Goal: Entertainment & Leisure: Consume media (video, audio)

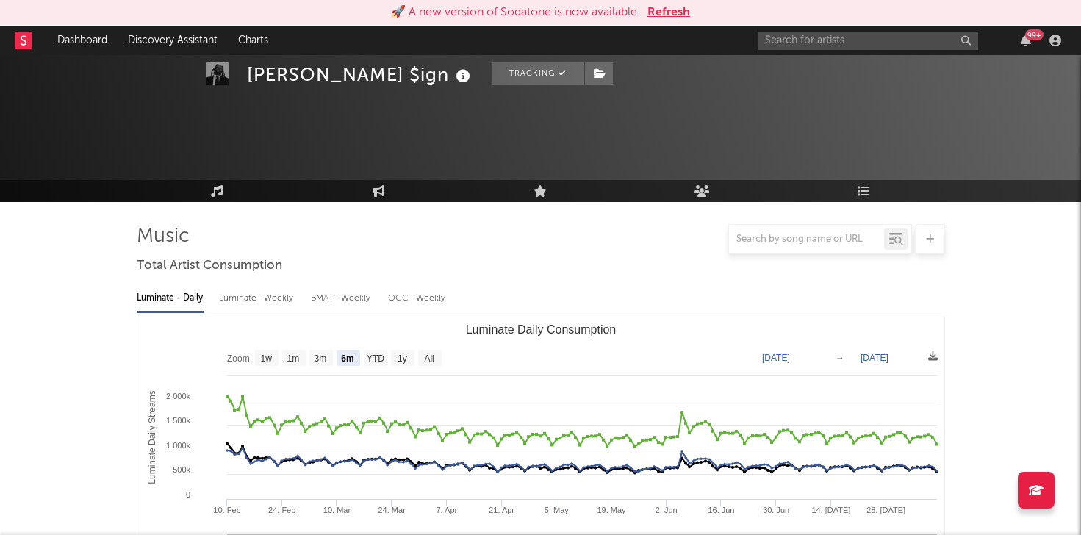
select select "6m"
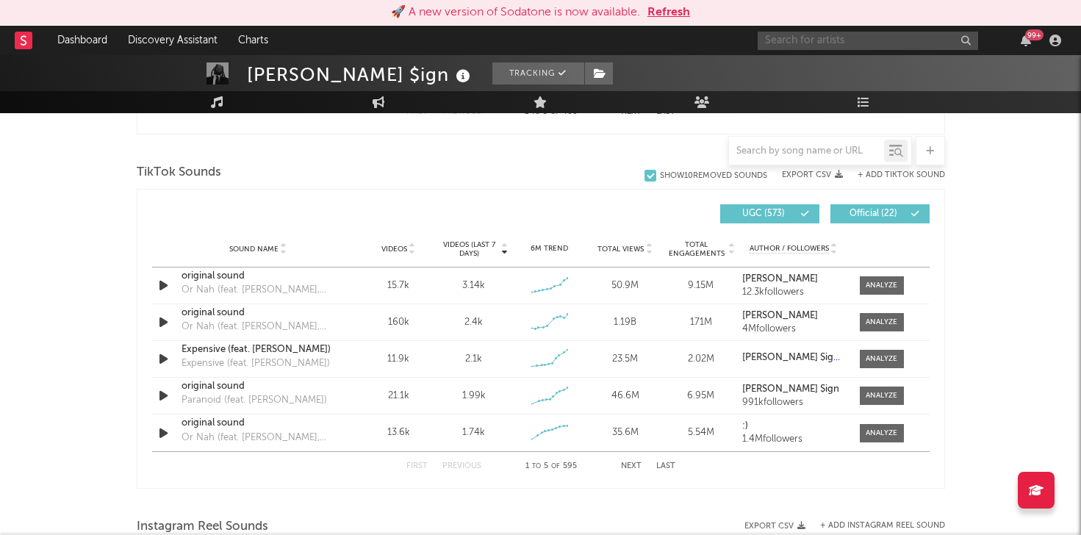
click at [870, 40] on input "text" at bounding box center [868, 41] width 220 height 18
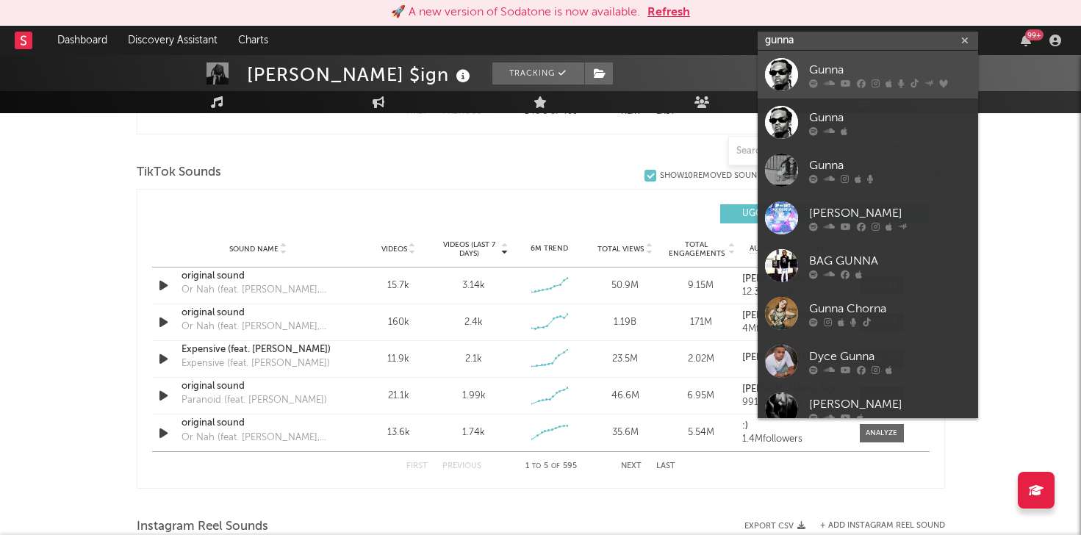
type input "gunna"
click at [827, 62] on div "Gunna" at bounding box center [890, 70] width 162 height 18
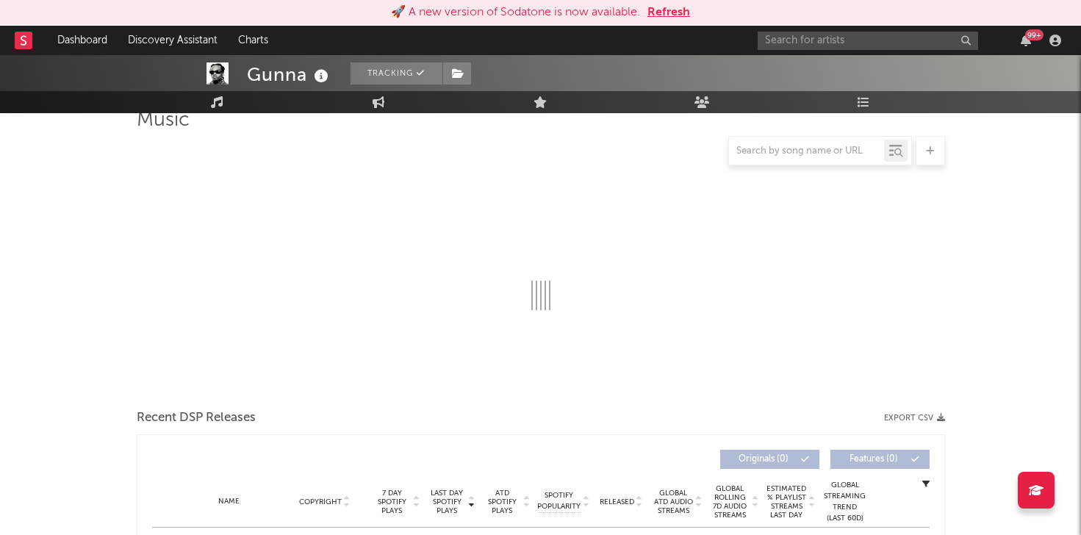
scroll to position [117, 0]
select select "6m"
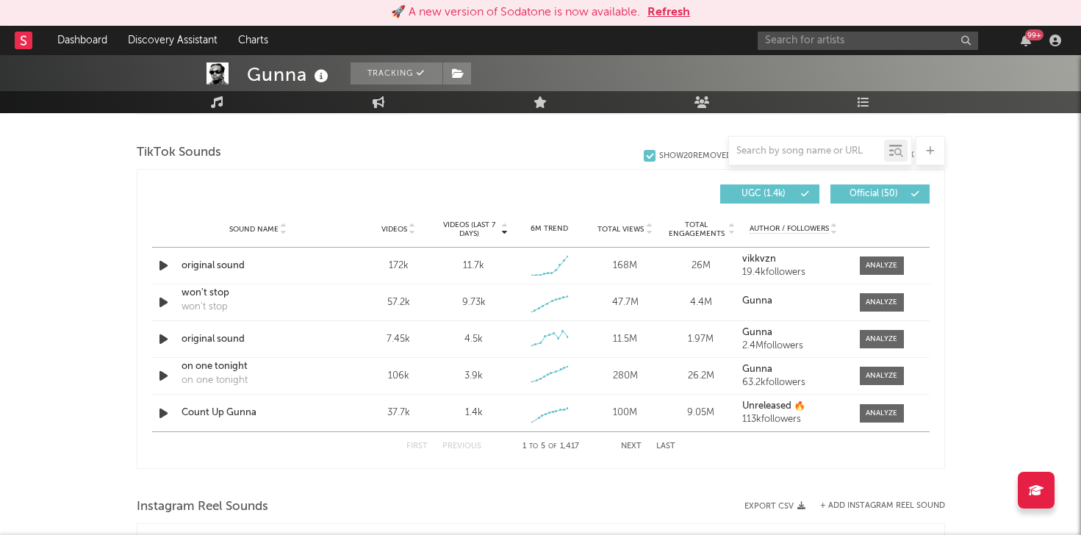
scroll to position [961, 0]
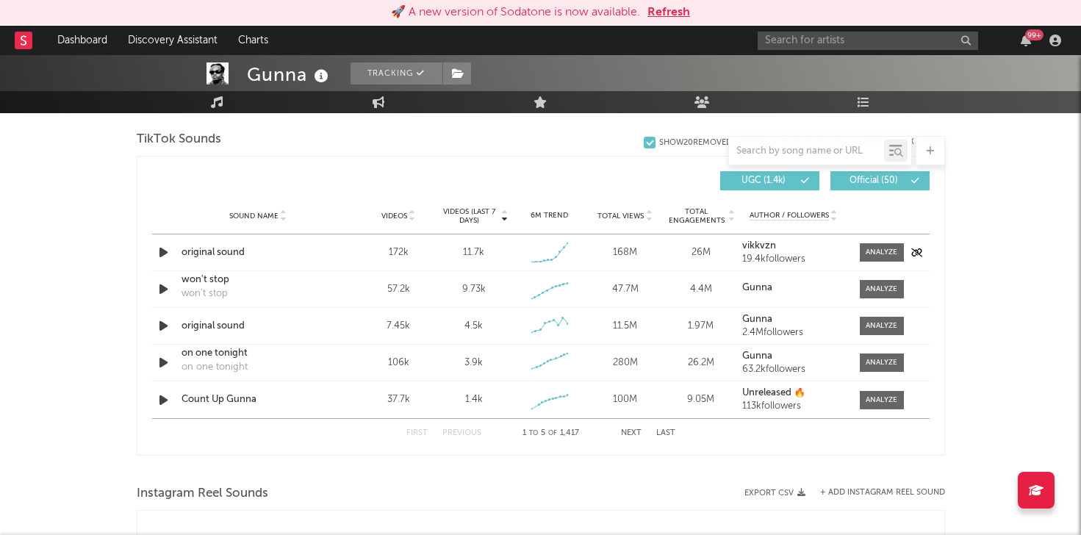
click at [164, 248] on icon "button" at bounding box center [163, 252] width 15 height 18
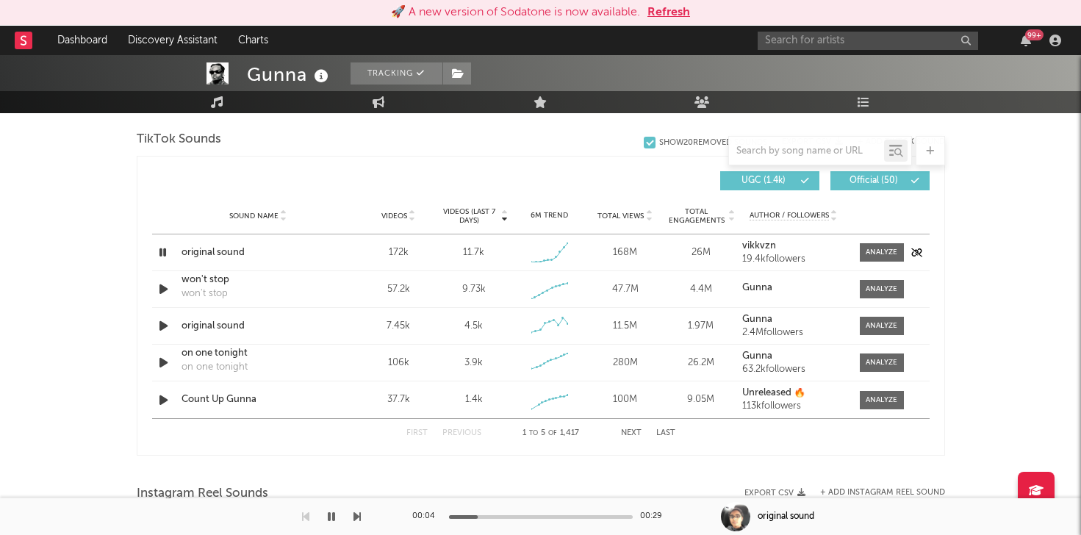
click at [164, 248] on icon "button" at bounding box center [163, 252] width 14 height 18
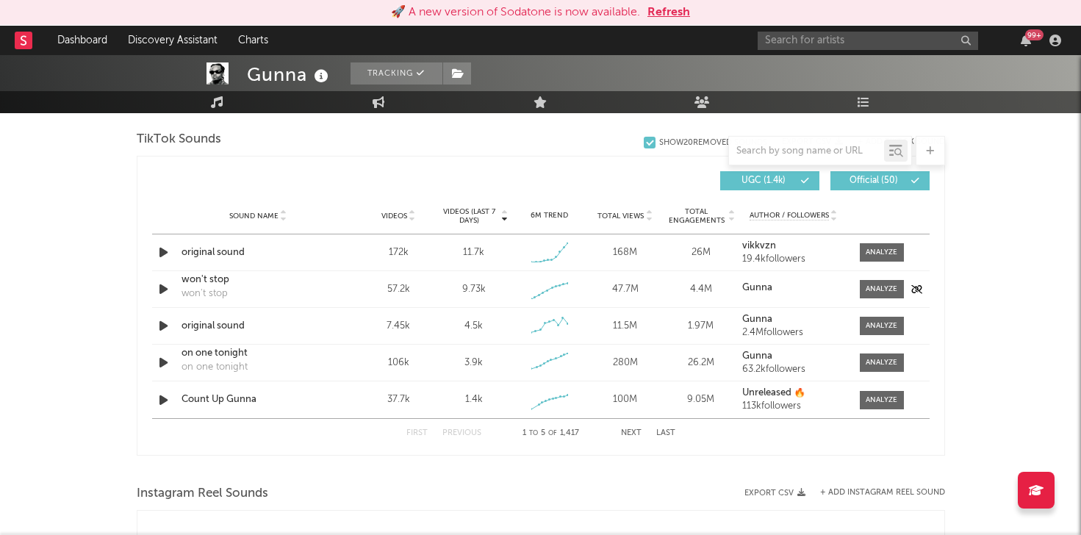
click at [161, 283] on icon "button" at bounding box center [163, 289] width 15 height 18
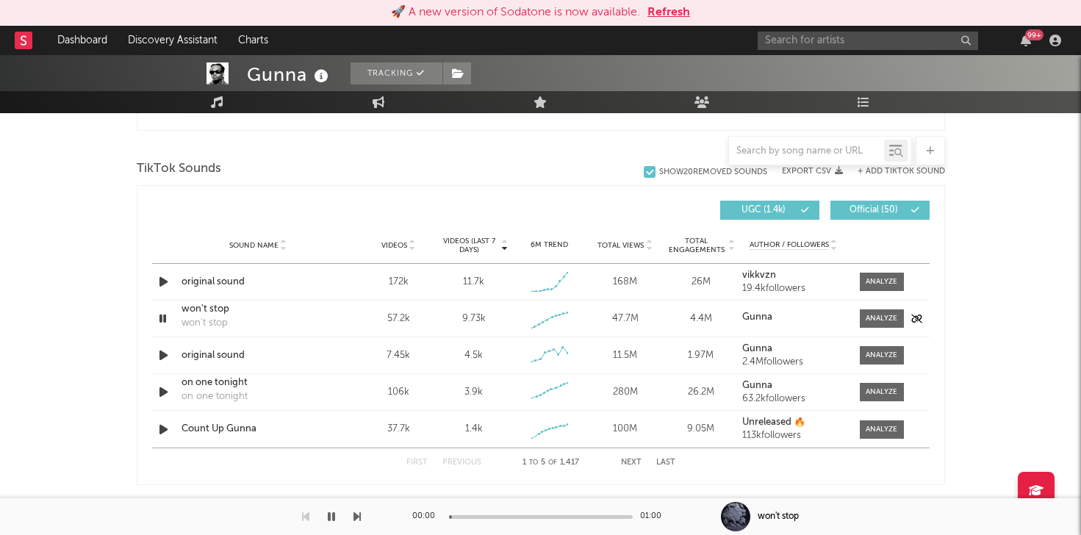
click at [168, 315] on icon "button" at bounding box center [163, 318] width 14 height 18
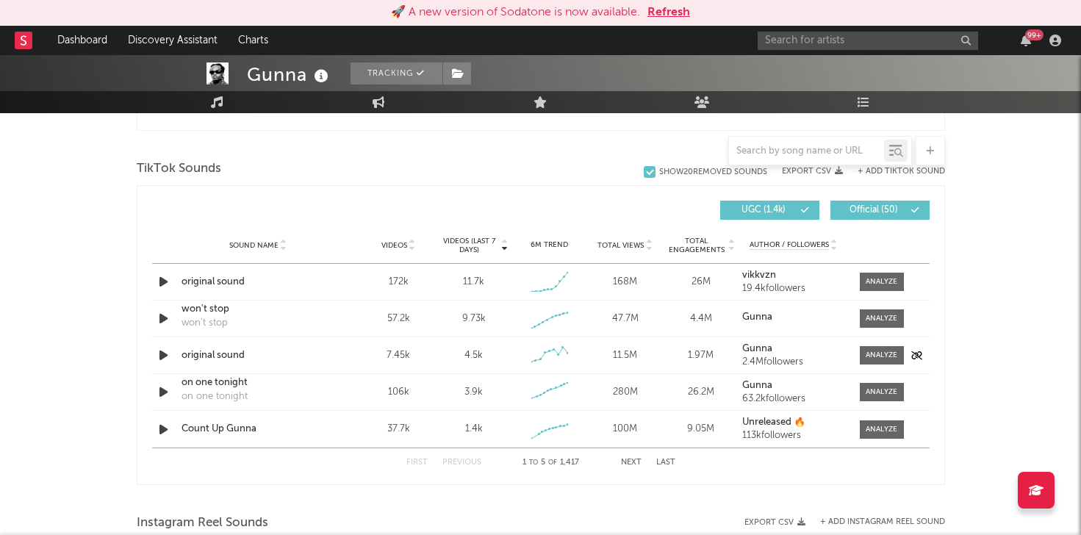
click at [166, 354] on icon "button" at bounding box center [163, 355] width 15 height 18
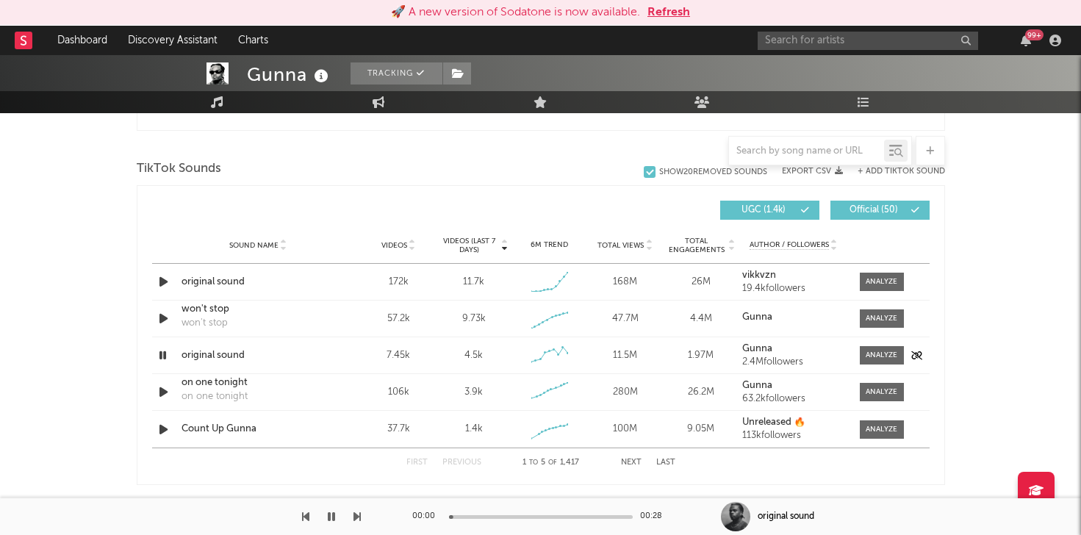
click at [166, 354] on icon "button" at bounding box center [163, 355] width 14 height 18
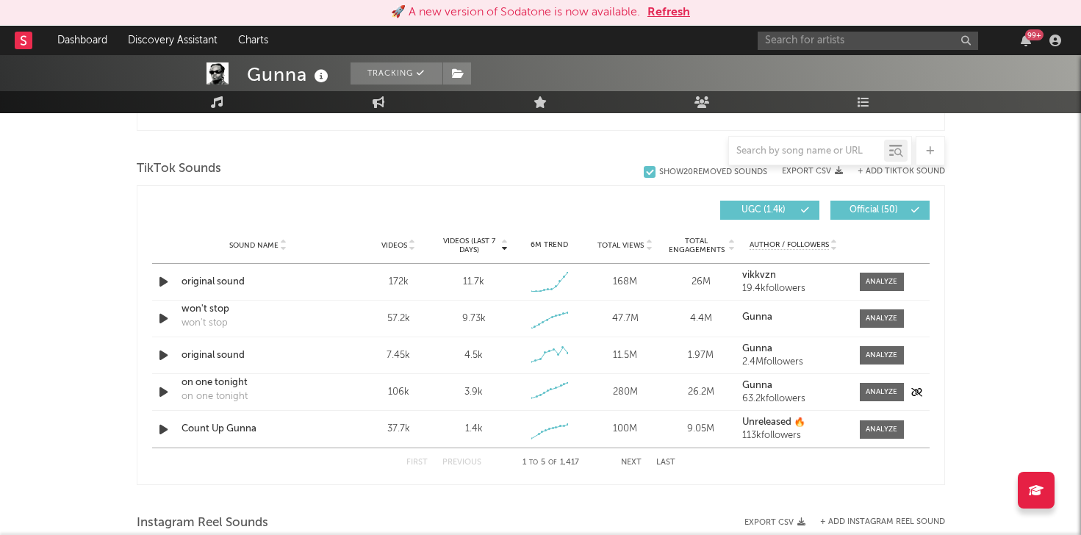
click at [165, 396] on icon "button" at bounding box center [163, 392] width 15 height 18
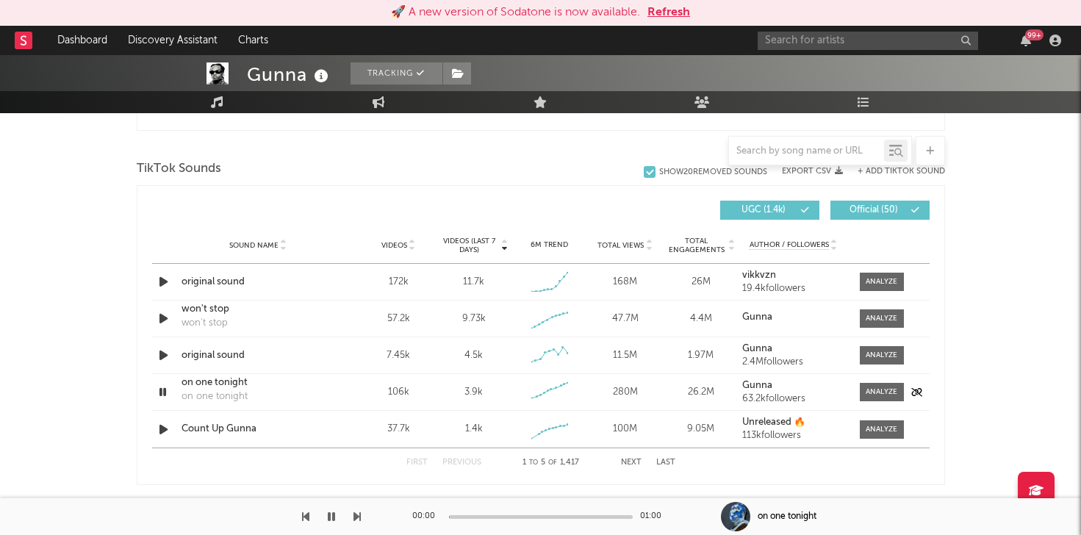
click at [165, 396] on icon "button" at bounding box center [163, 392] width 14 height 18
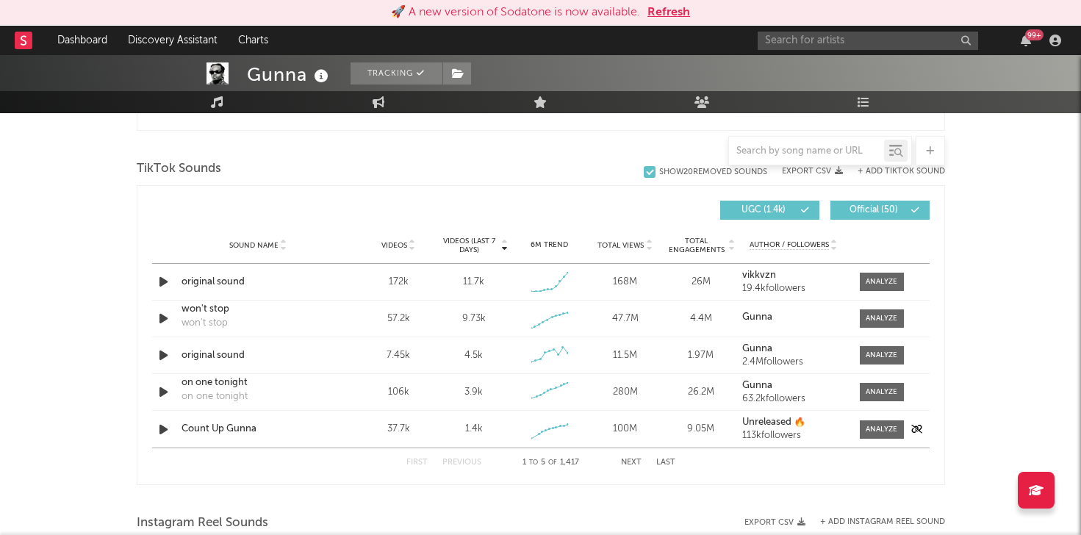
click at [165, 426] on icon "button" at bounding box center [163, 429] width 15 height 18
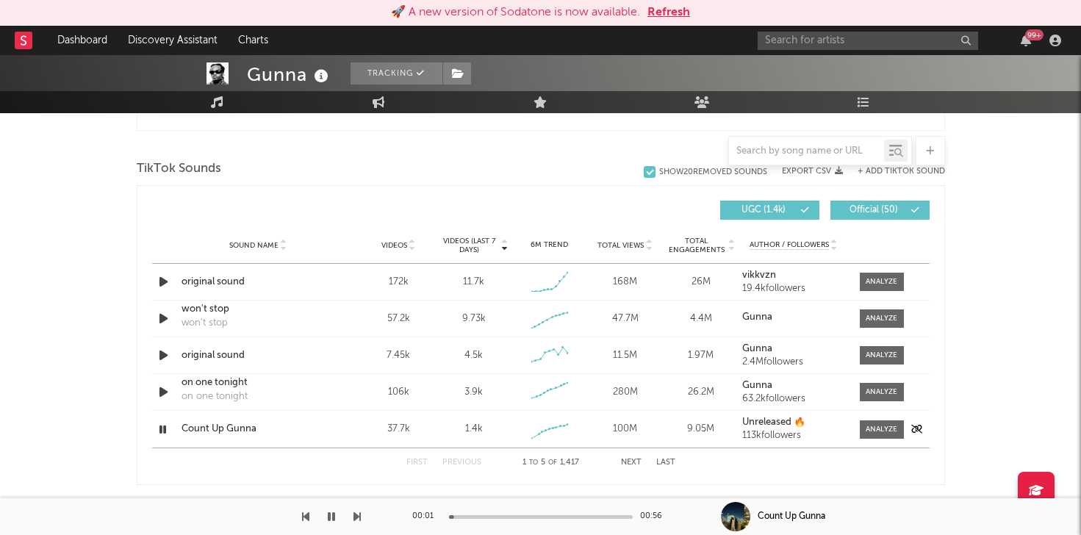
click at [165, 426] on icon "button" at bounding box center [163, 429] width 14 height 18
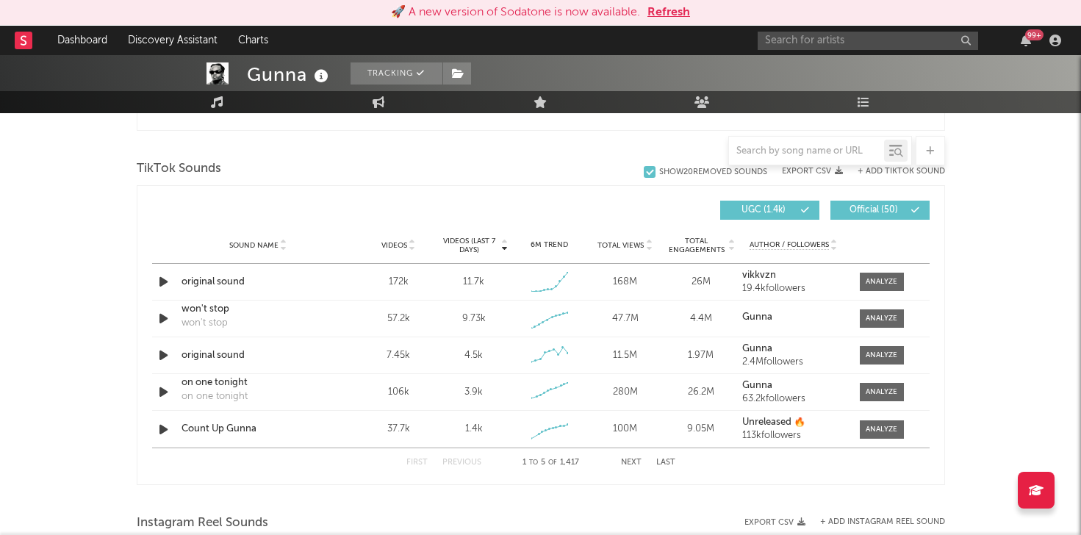
click at [623, 460] on button "Next" at bounding box center [631, 463] width 21 height 8
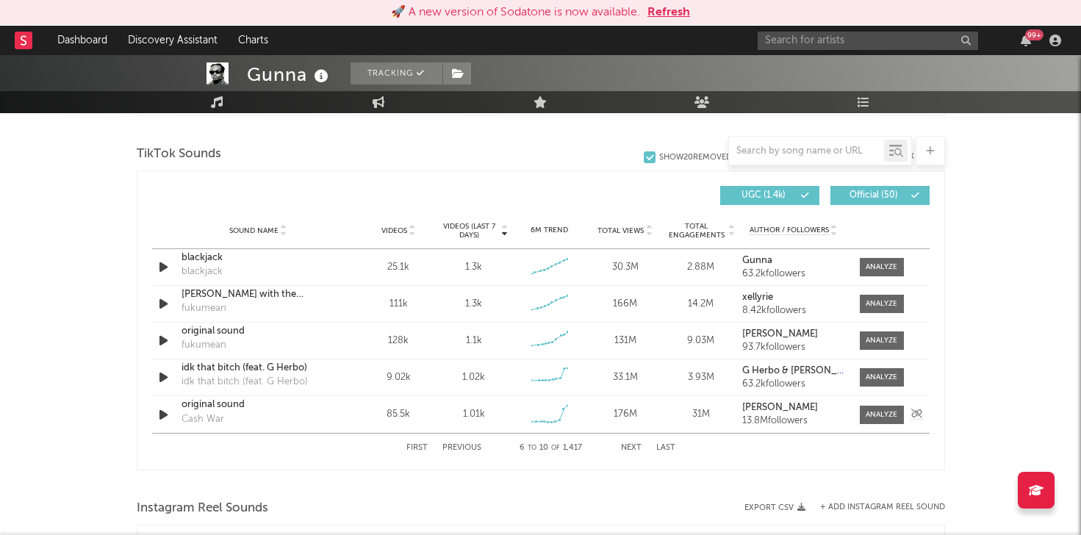
scroll to position [975, 0]
click at [629, 448] on button "Next" at bounding box center [631, 449] width 21 height 8
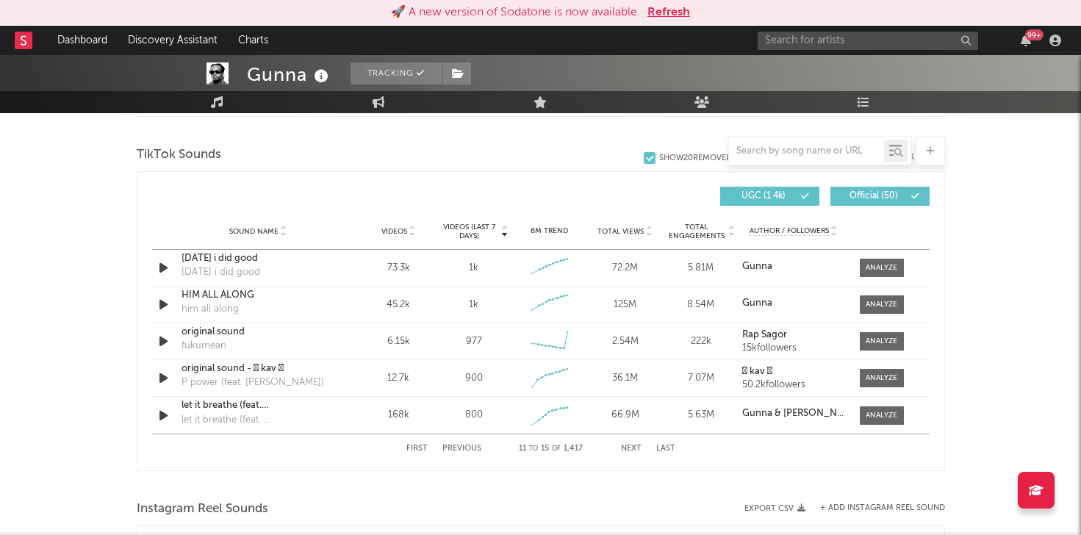
click at [629, 449] on button "Next" at bounding box center [631, 449] width 21 height 8
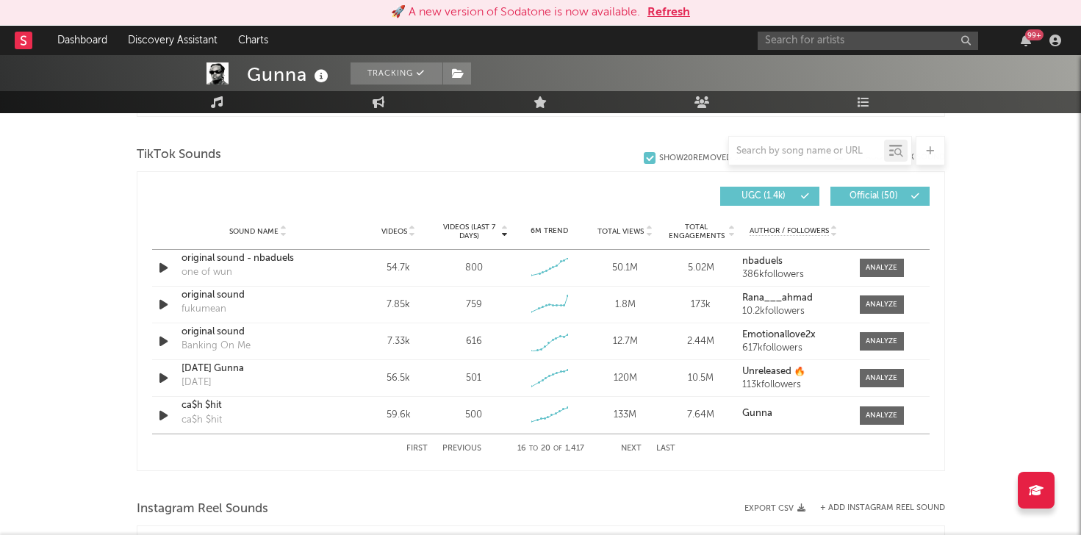
click at [467, 445] on button "Previous" at bounding box center [461, 449] width 39 height 8
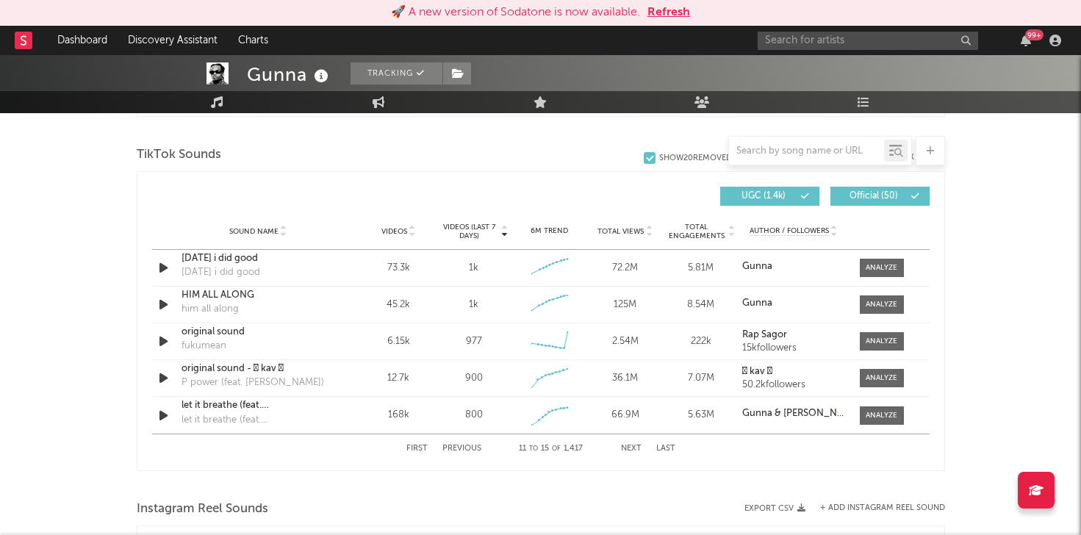
click at [467, 445] on button "Previous" at bounding box center [461, 449] width 39 height 8
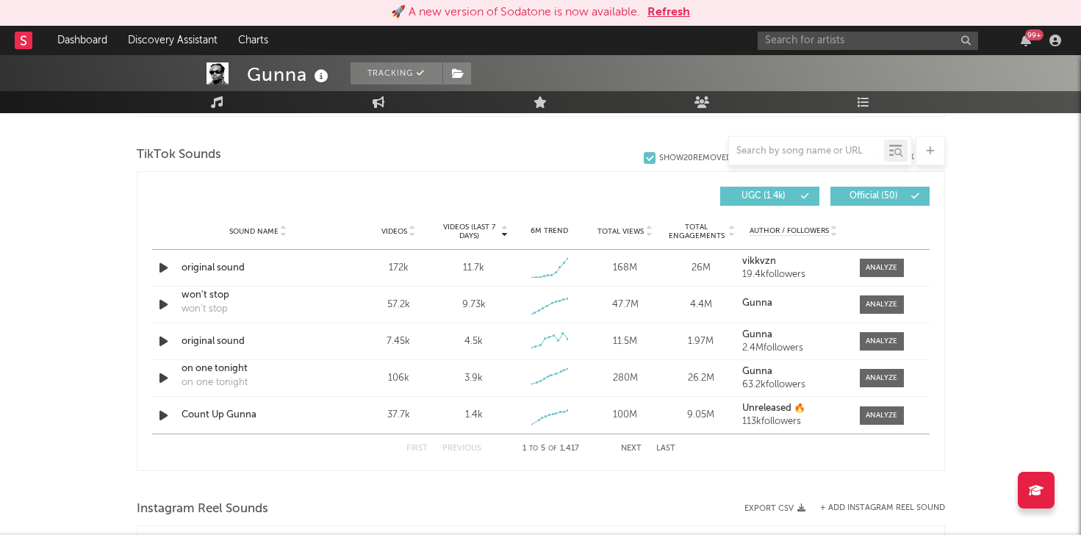
click at [467, 445] on button "Previous" at bounding box center [461, 449] width 39 height 8
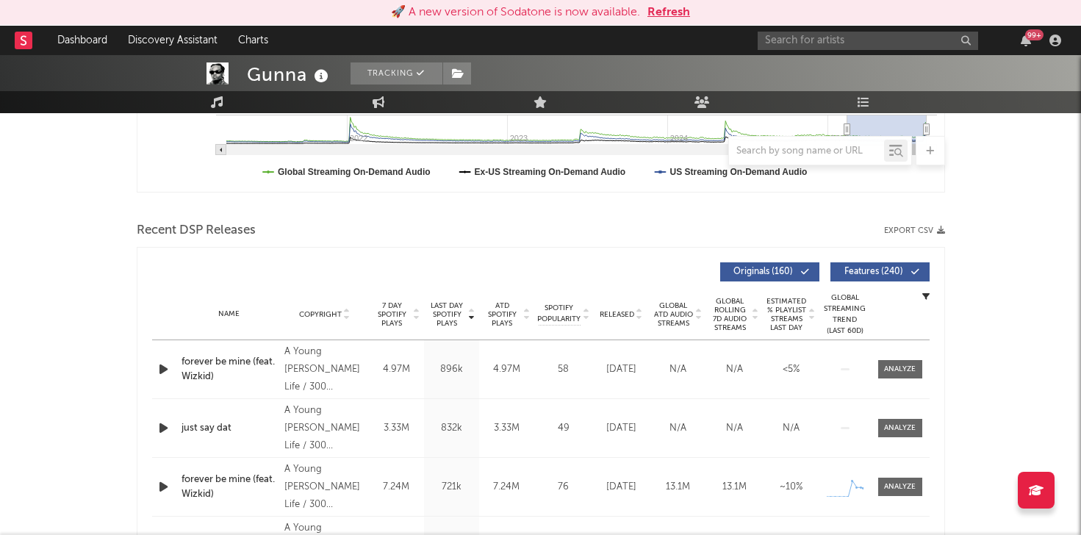
scroll to position [0, 0]
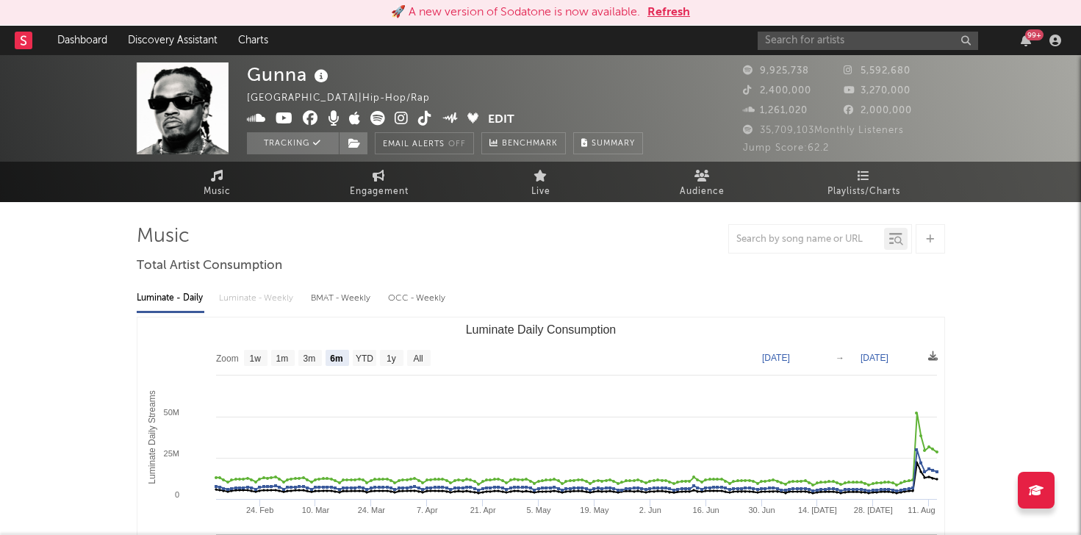
click at [658, 17] on button "Refresh" at bounding box center [669, 13] width 43 height 18
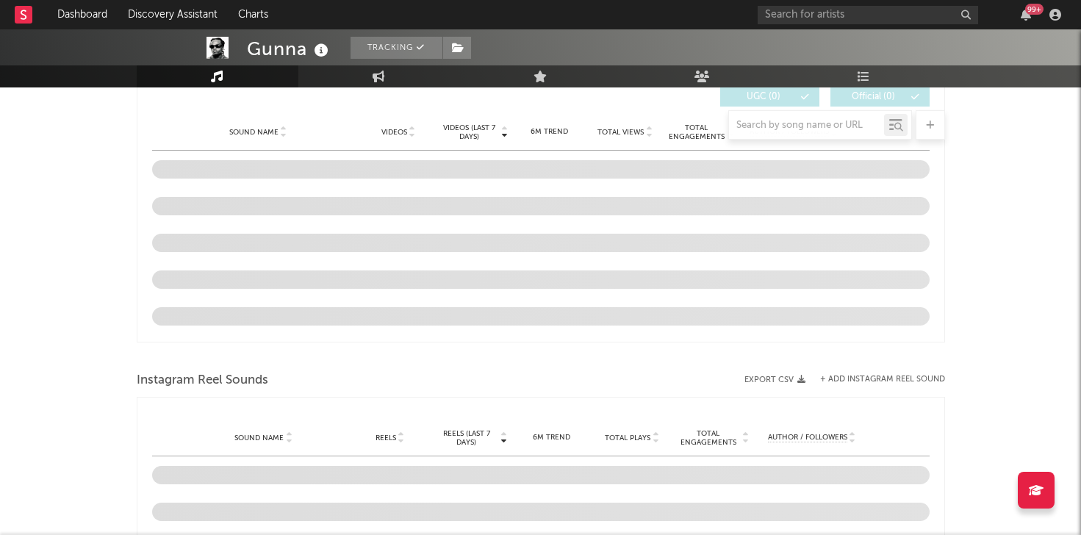
select select "6m"
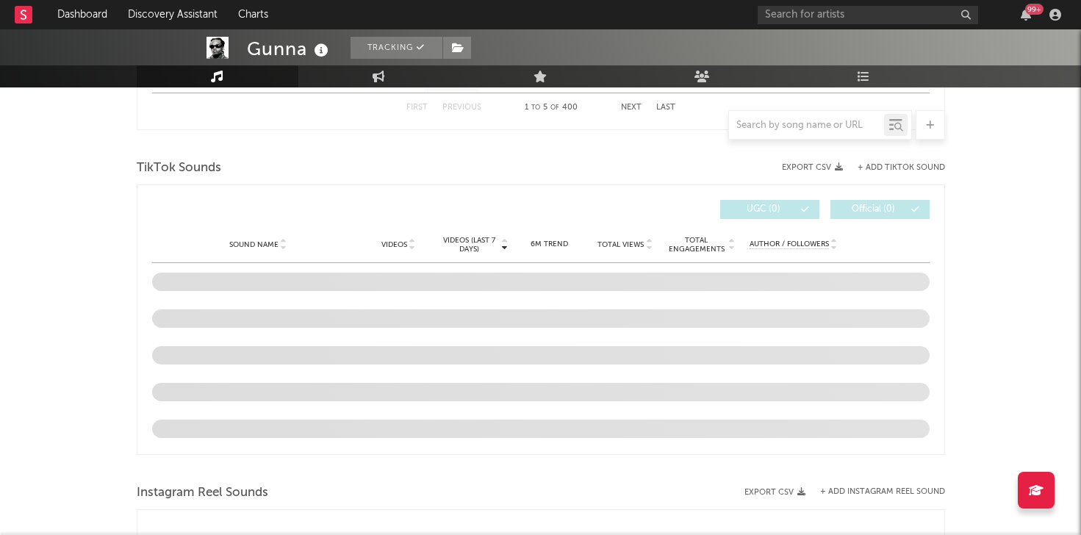
scroll to position [947, 0]
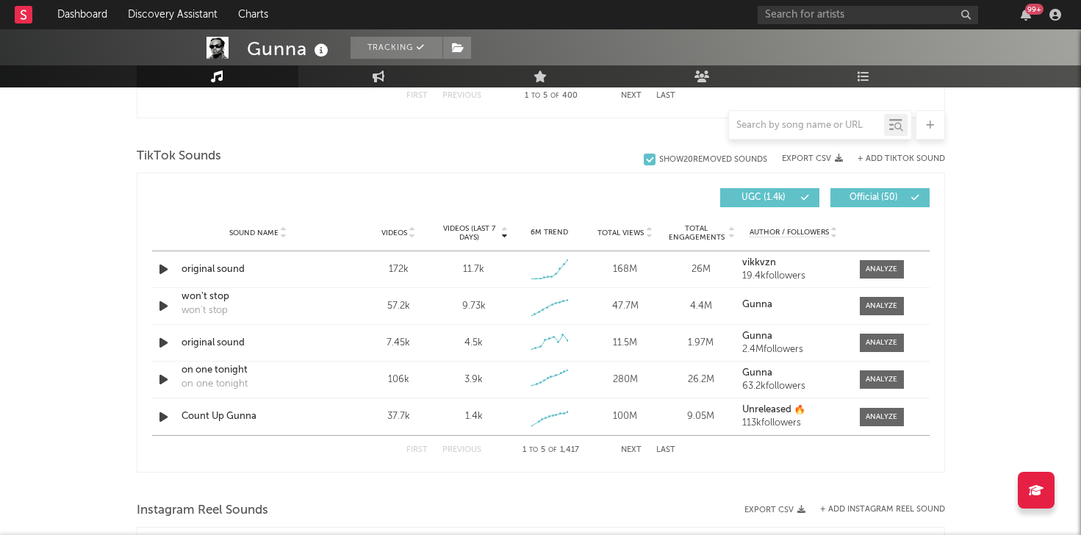
click at [628, 449] on button "Next" at bounding box center [631, 450] width 21 height 8
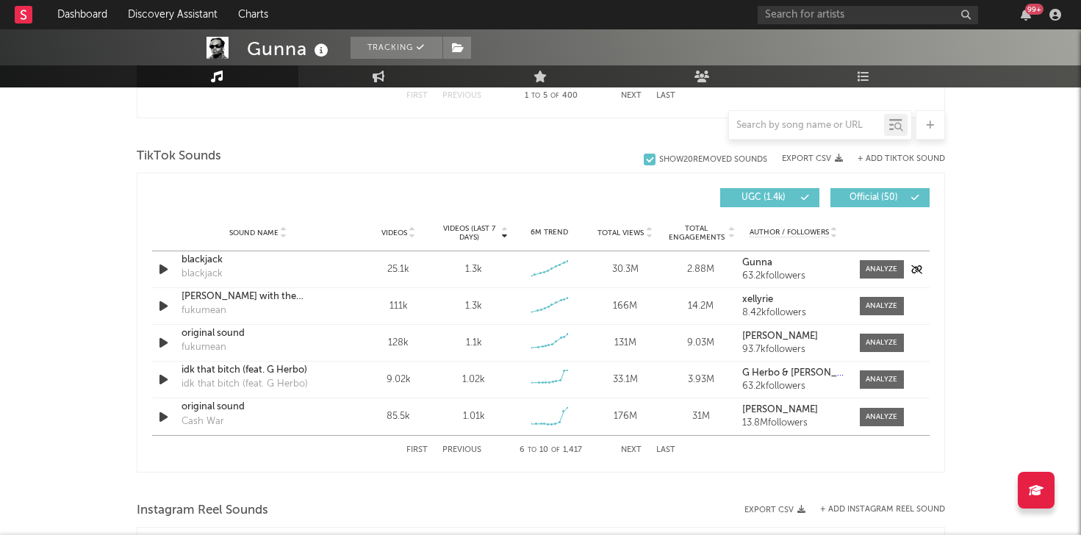
click at [162, 268] on icon "button" at bounding box center [163, 269] width 15 height 18
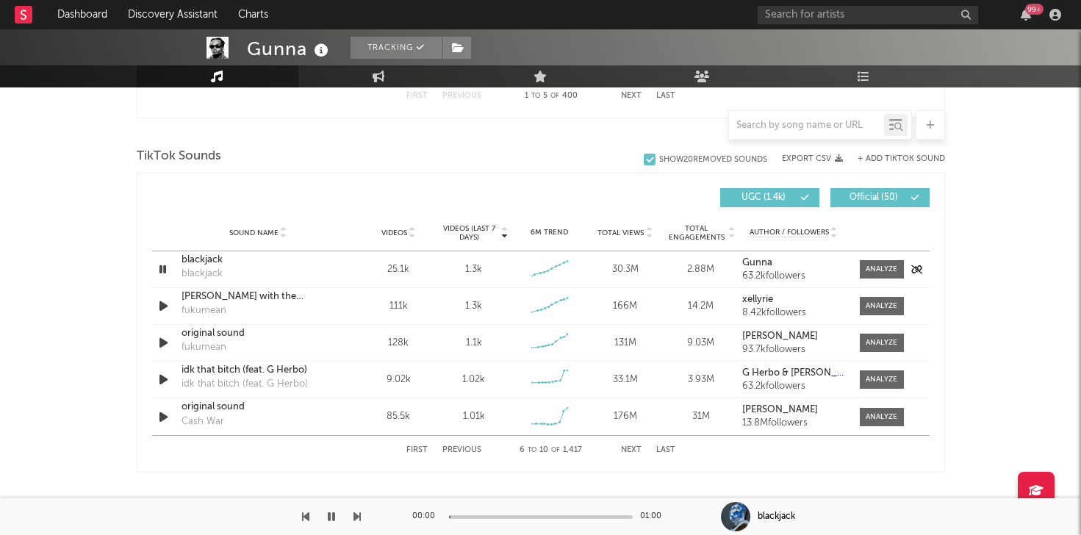
click at [162, 268] on icon "button" at bounding box center [163, 269] width 14 height 18
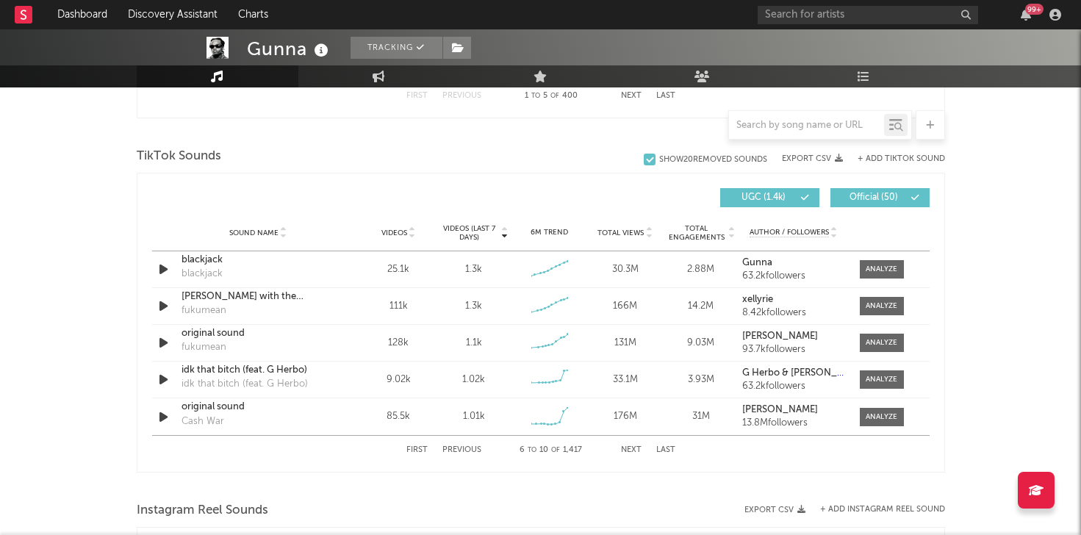
click at [622, 449] on button "Next" at bounding box center [631, 450] width 21 height 8
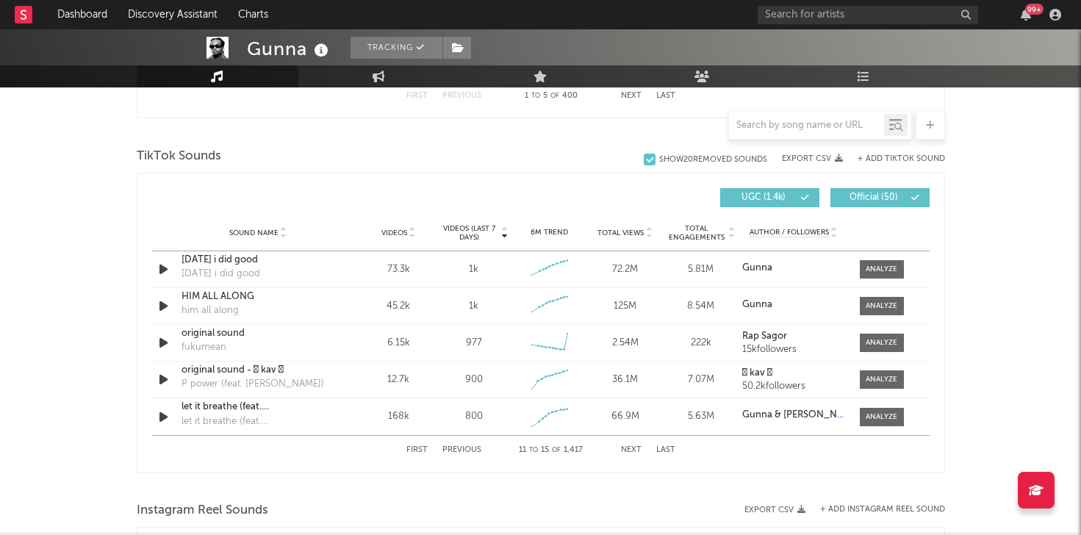
click at [622, 449] on button "Next" at bounding box center [631, 450] width 21 height 8
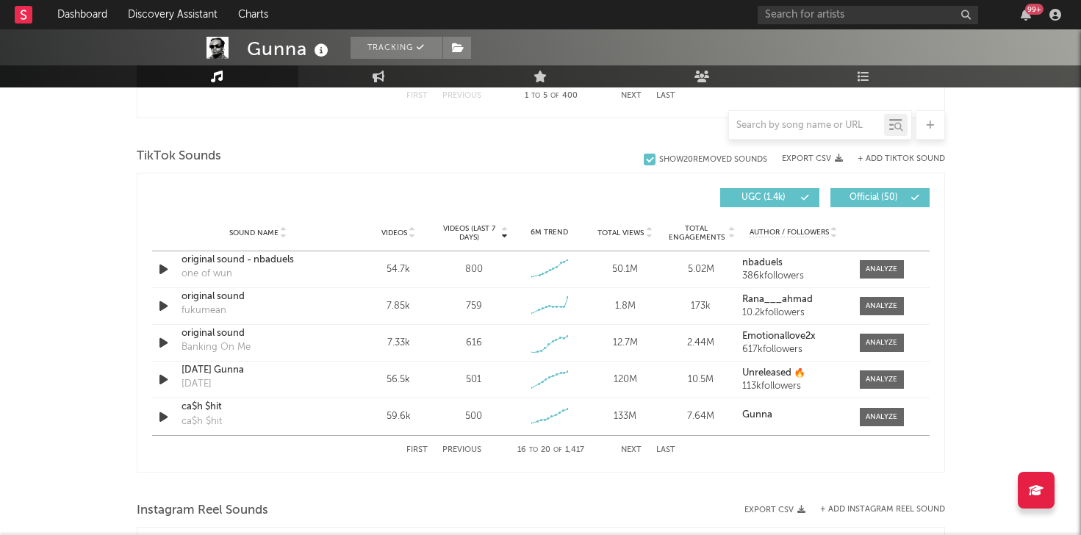
click at [461, 450] on button "Previous" at bounding box center [461, 450] width 39 height 8
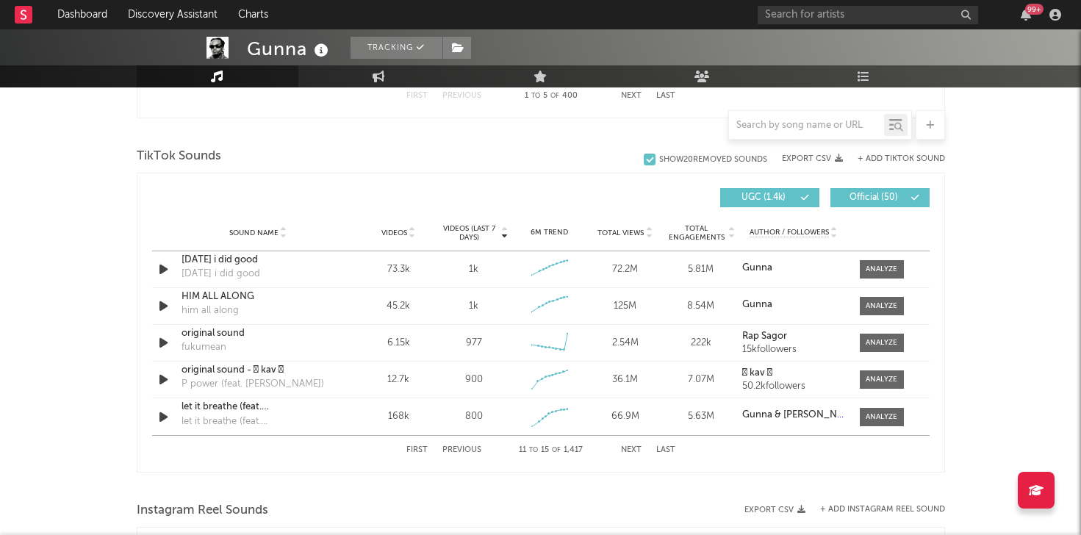
click at [461, 450] on button "Previous" at bounding box center [461, 450] width 39 height 8
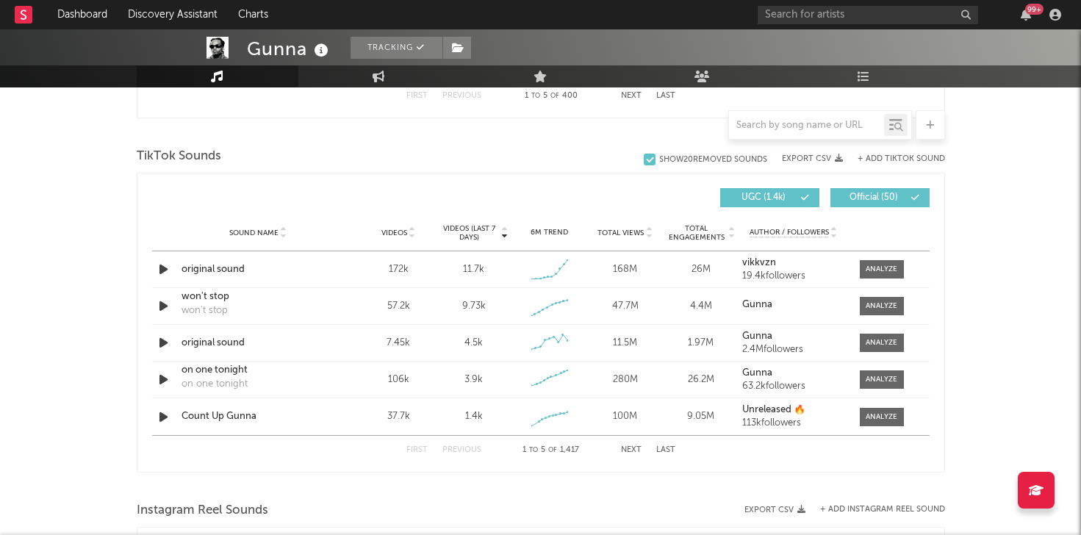
click at [461, 450] on button "Previous" at bounding box center [461, 450] width 39 height 8
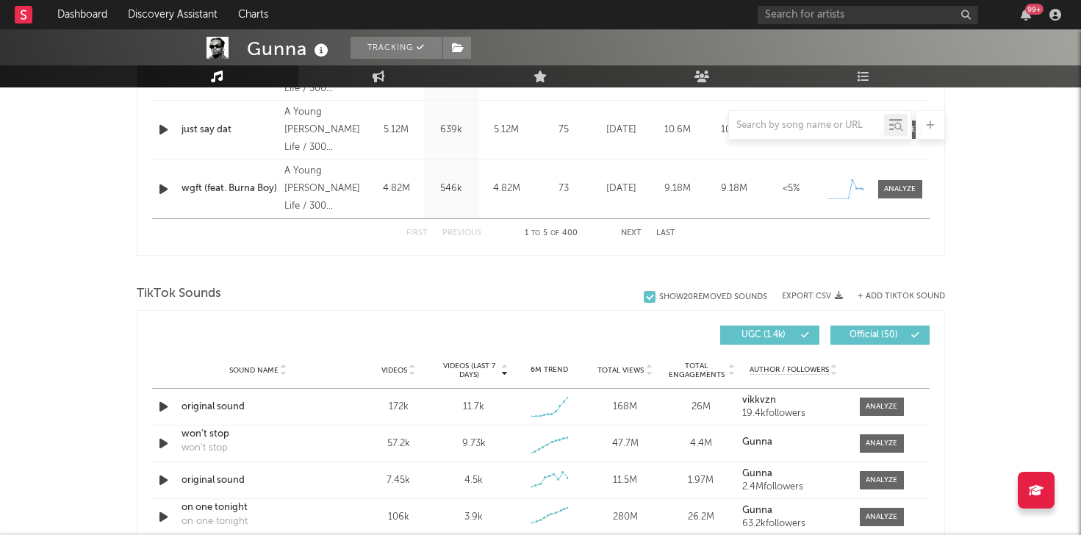
scroll to position [0, 0]
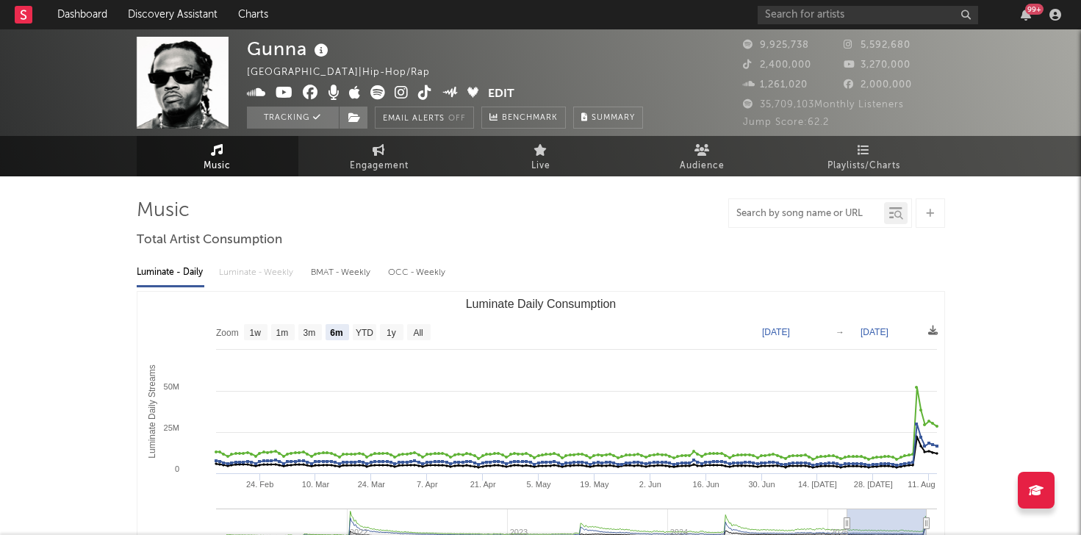
click at [806, 215] on input "text" at bounding box center [806, 214] width 155 height 12
